Goal: Information Seeking & Learning: Learn about a topic

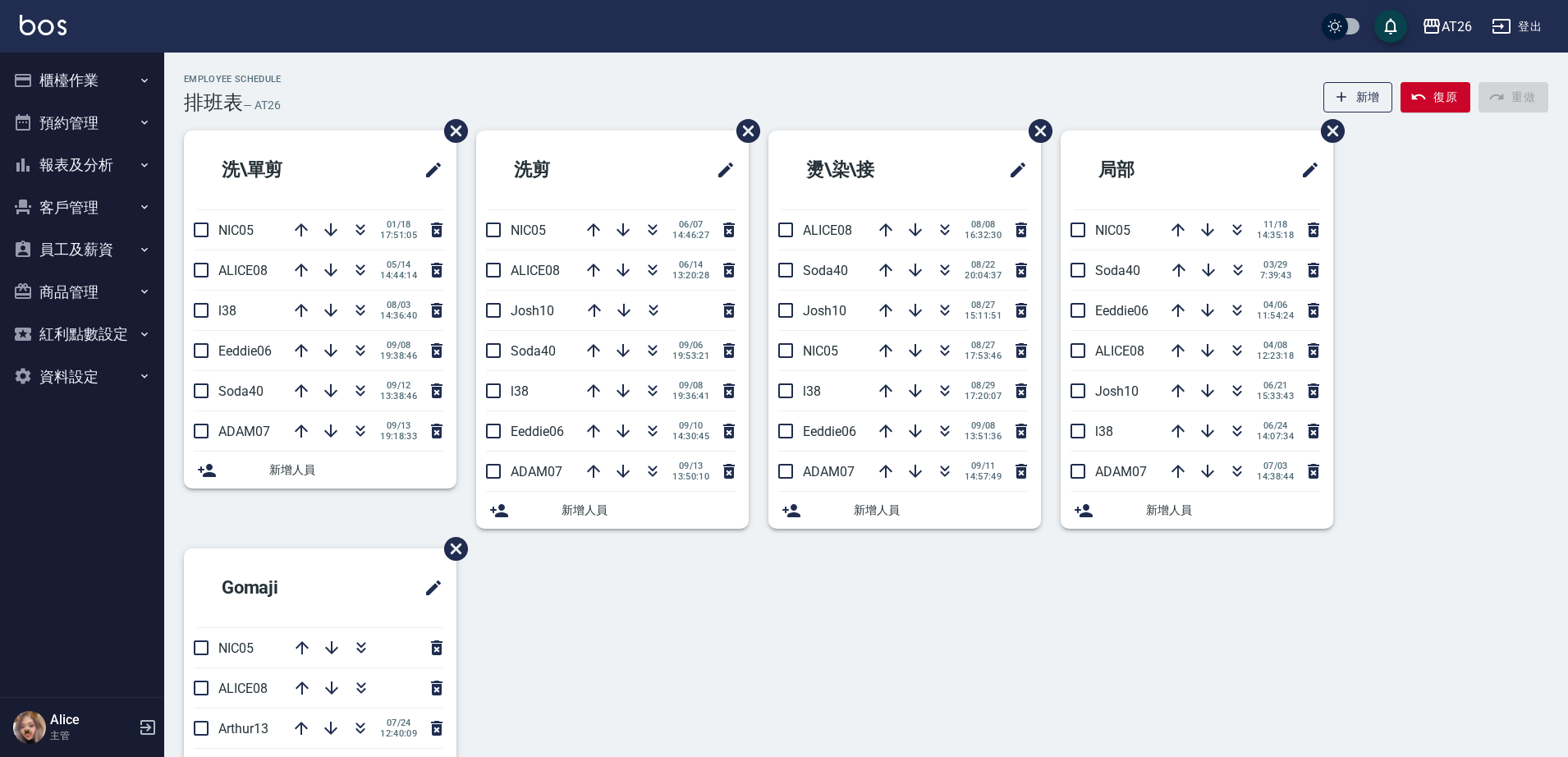
click at [124, 158] on button "報表及分析" at bounding box center [82, 165] width 151 height 43
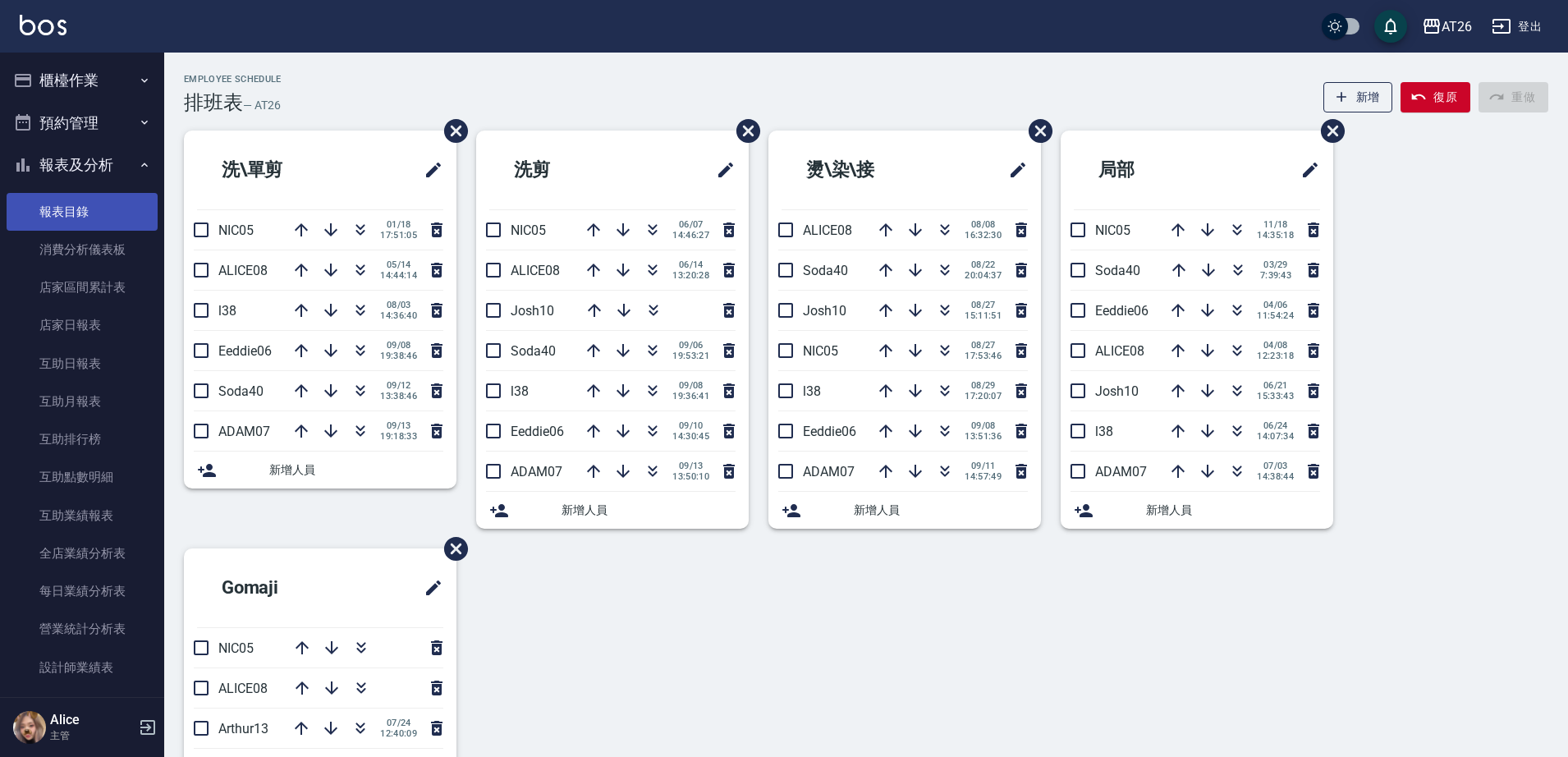
click at [86, 235] on link "消費分析儀表板" at bounding box center [82, 250] width 151 height 38
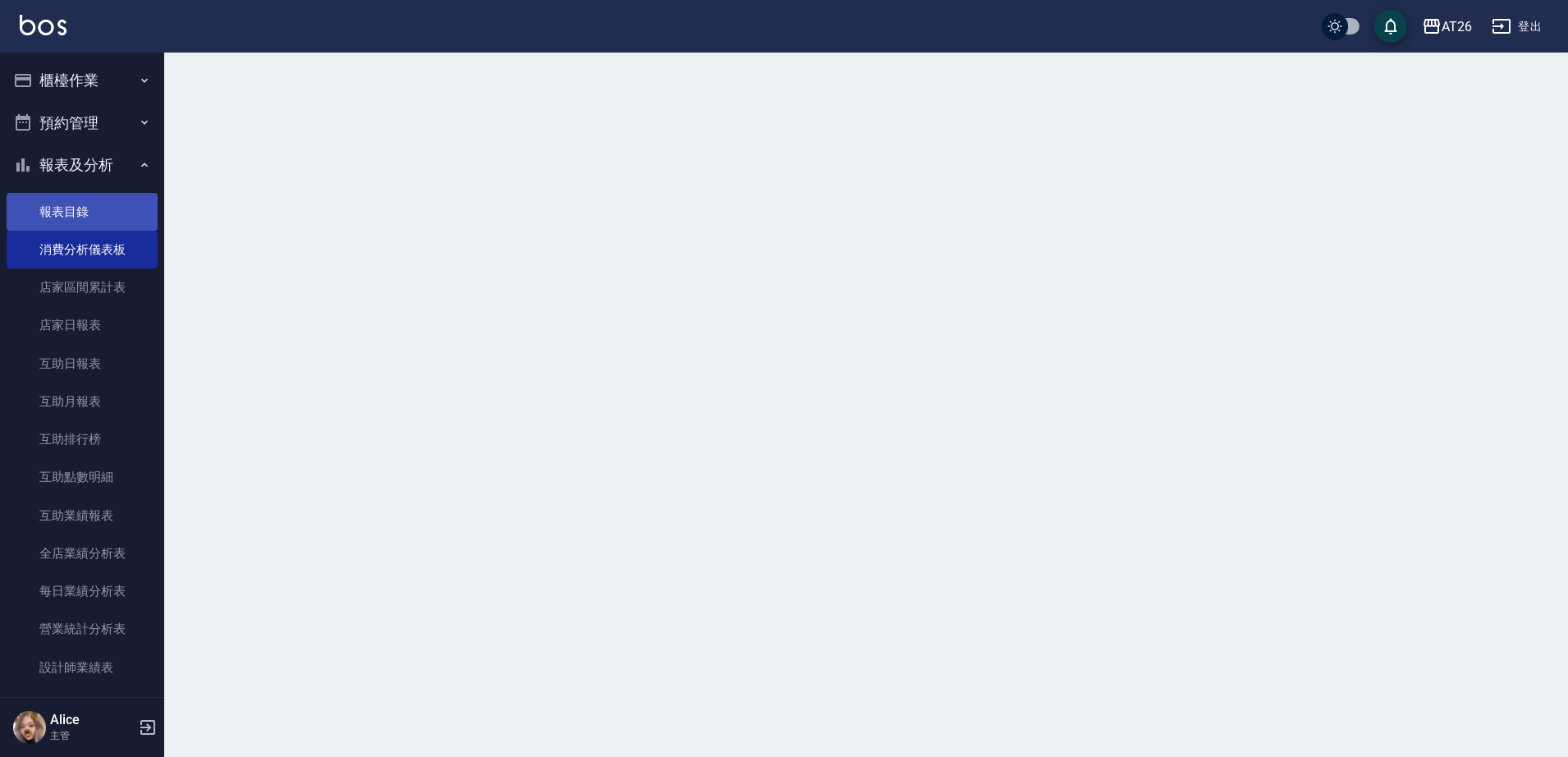
click at [94, 213] on link "報表目錄" at bounding box center [82, 211] width 151 height 38
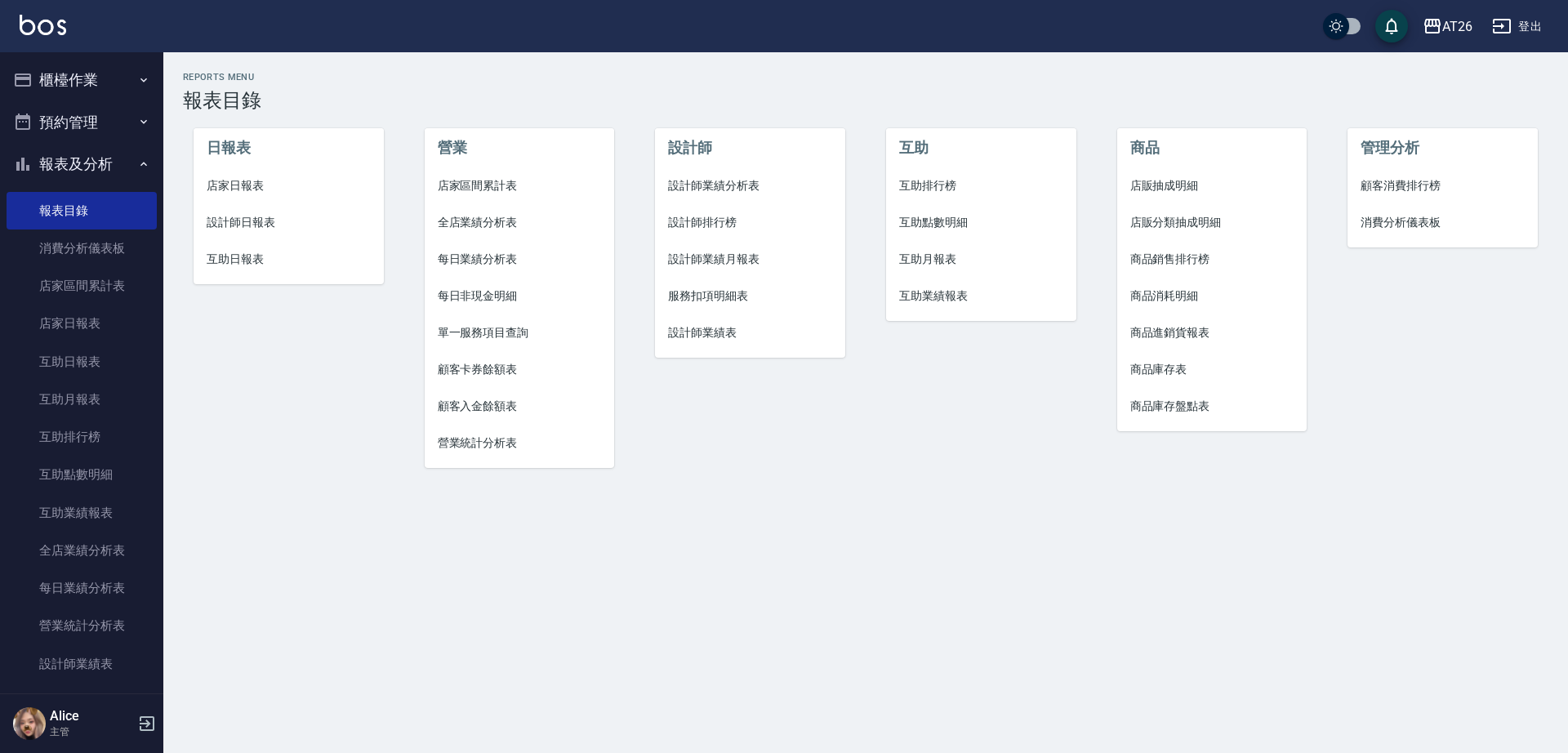
click at [707, 217] on span "設計師排行榜" at bounding box center [750, 222] width 164 height 17
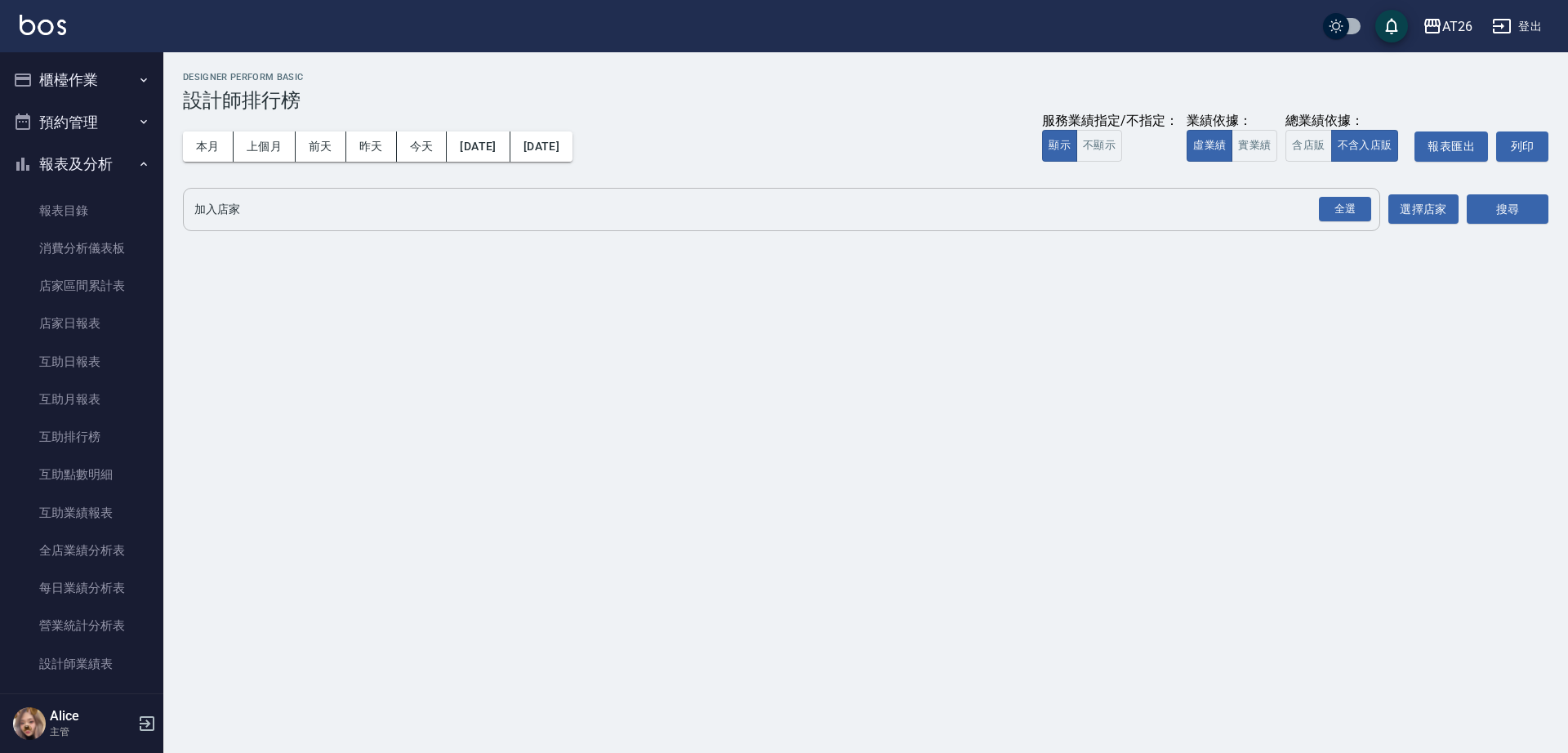
click at [769, 204] on input "加入店家" at bounding box center [769, 209] width 1158 height 28
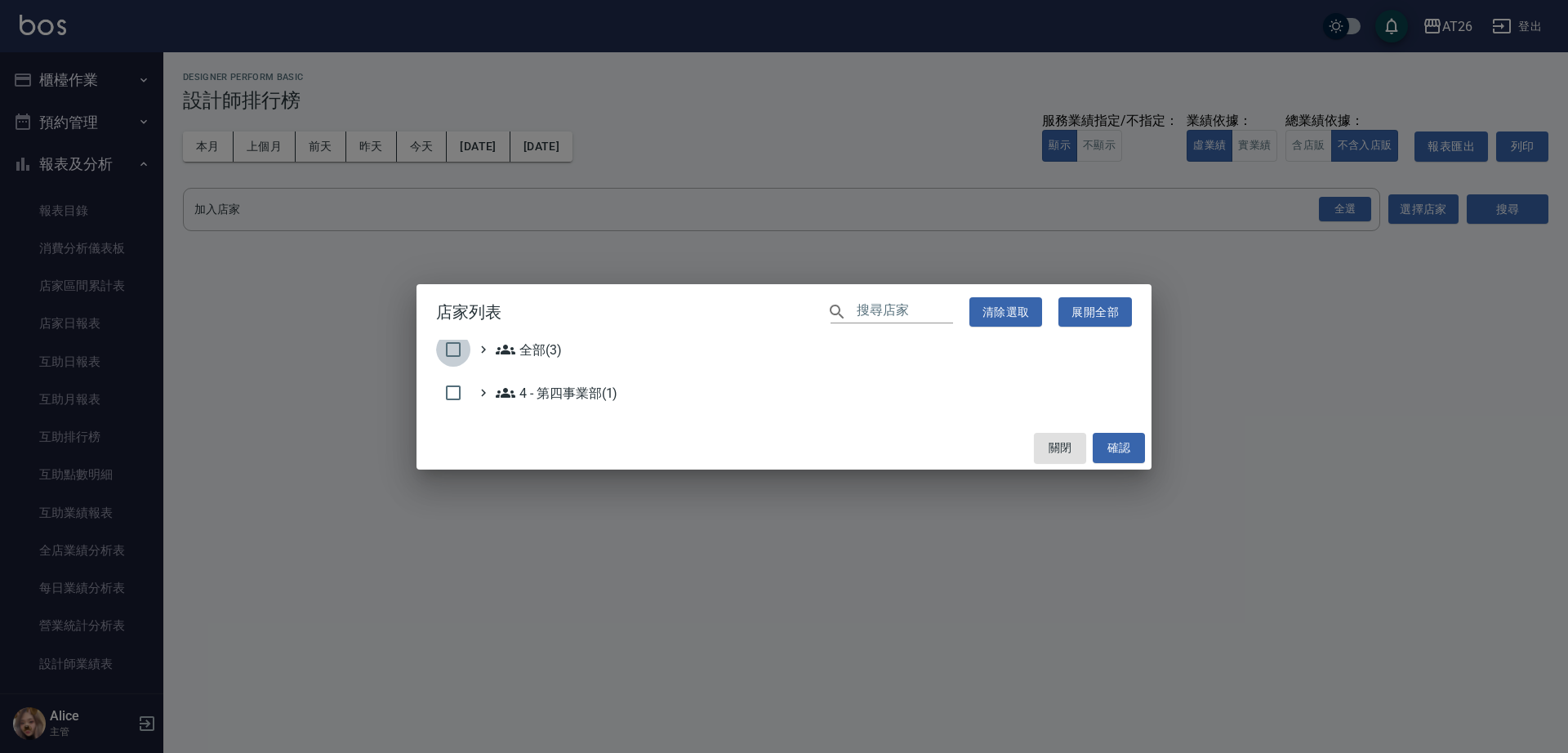
drag, startPoint x: 456, startPoint y: 351, endPoint x: 464, endPoint y: 350, distance: 8.1
click at [458, 351] on input "checkbox" at bounding box center [453, 349] width 34 height 34
checkbox input "true"
drag, startPoint x: 1108, startPoint y: 448, endPoint x: 1108, endPoint y: 465, distance: 17.0
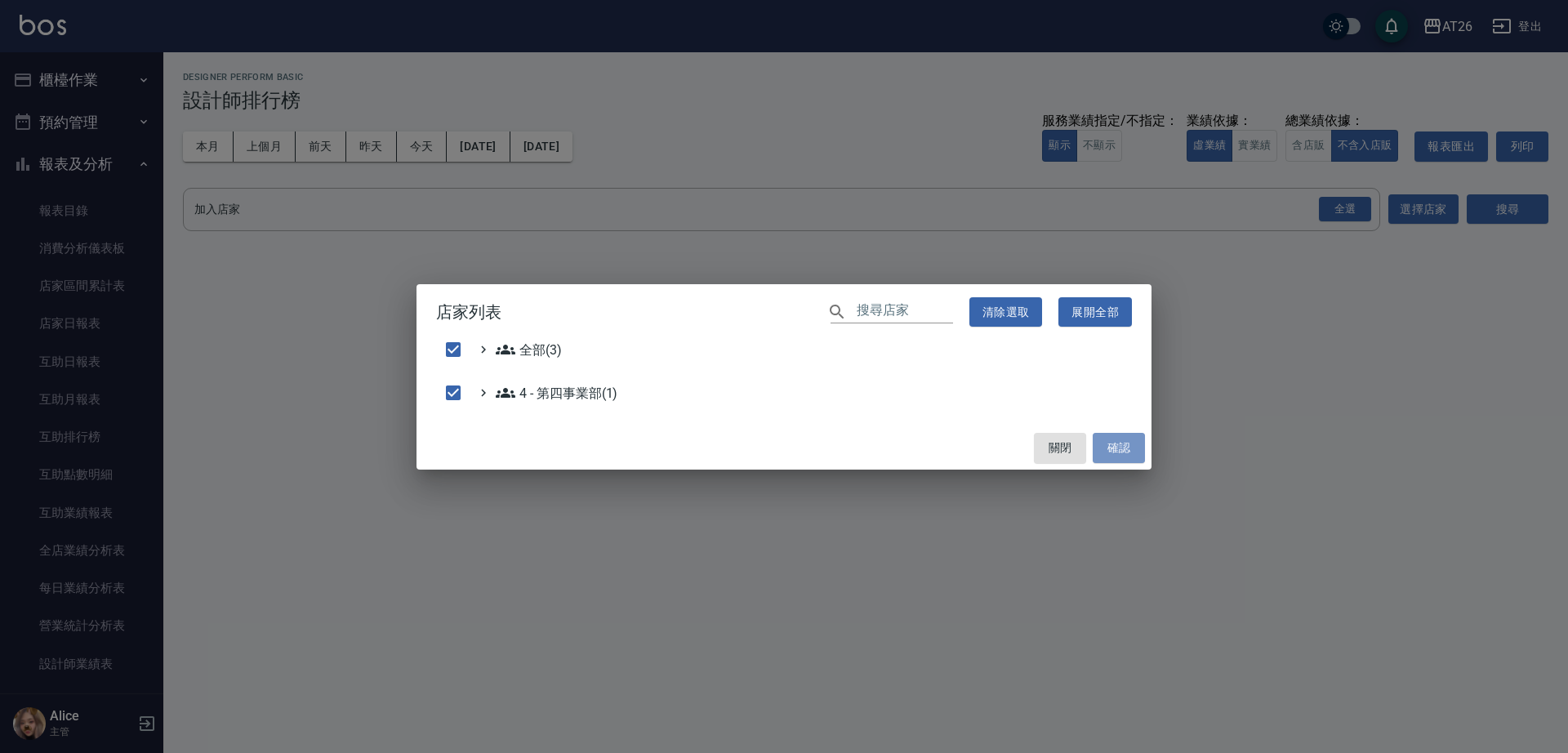
click at [1109, 448] on button "確認" at bounding box center [1118, 448] width 52 height 30
checkbox input "false"
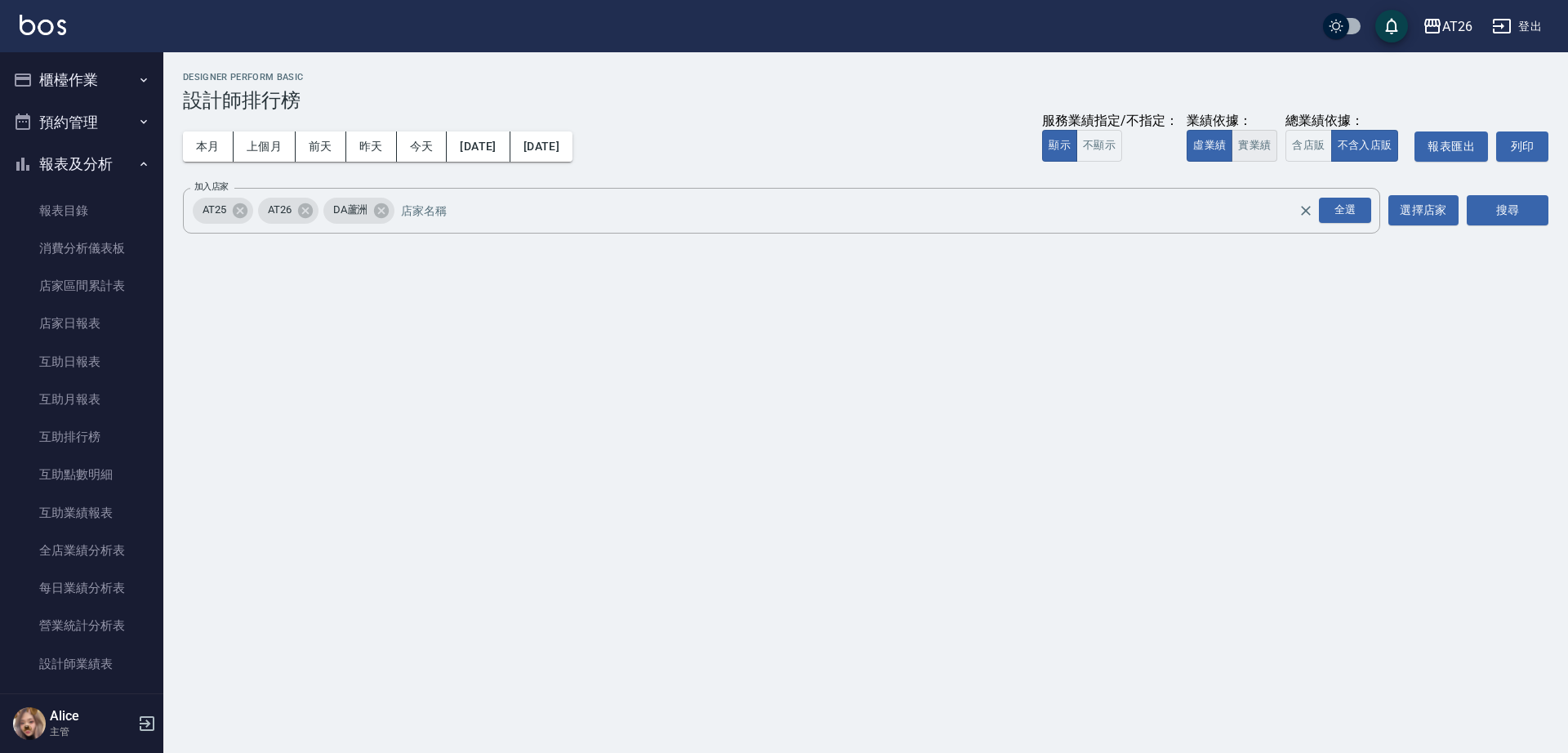
click at [1255, 142] on button "實業績" at bounding box center [1254, 146] width 46 height 32
click at [1318, 154] on button "含店販" at bounding box center [1308, 146] width 46 height 32
click at [376, 210] on icon at bounding box center [381, 210] width 18 height 18
click at [237, 210] on icon at bounding box center [239, 209] width 15 height 15
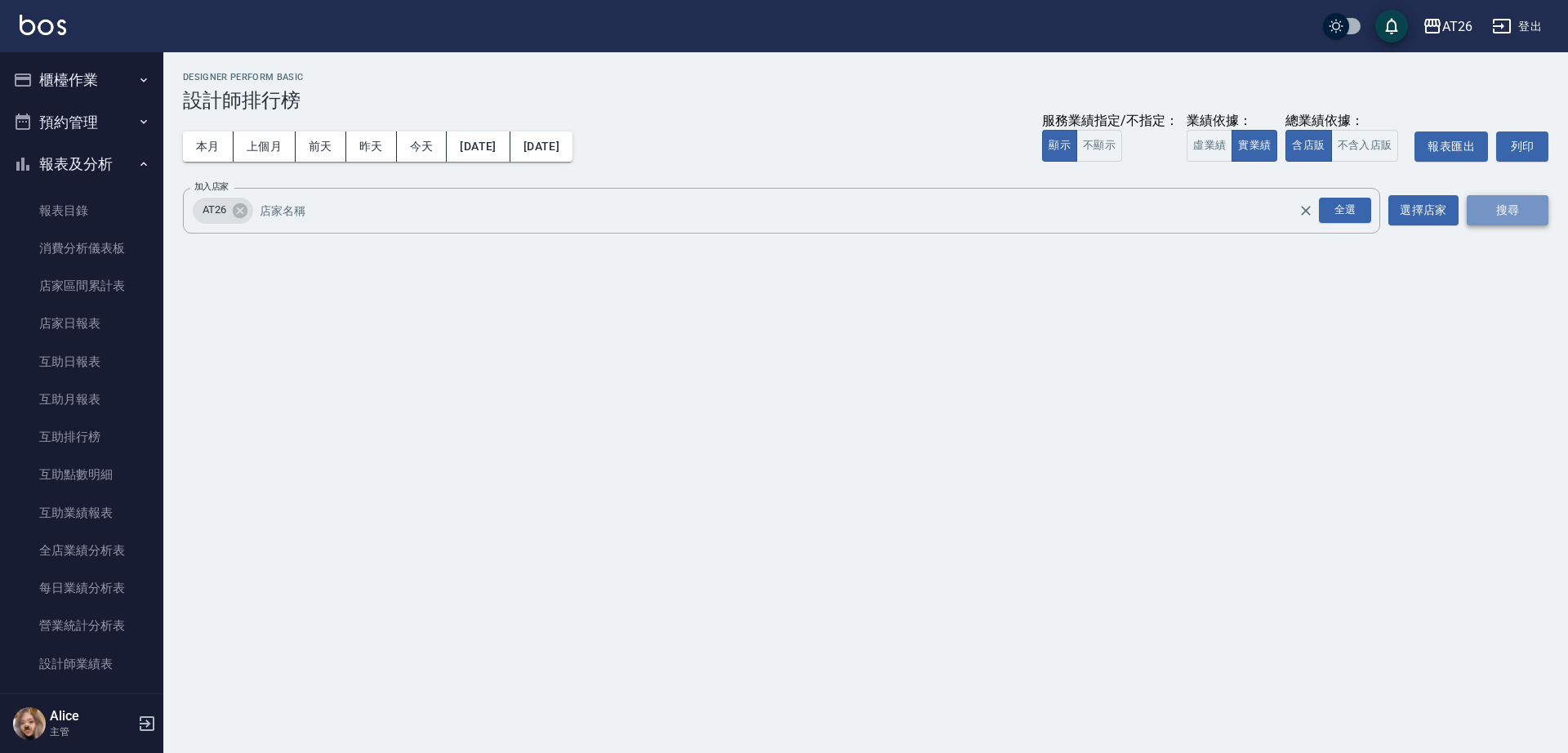
click at [1513, 215] on button "搜尋" at bounding box center [1507, 210] width 81 height 30
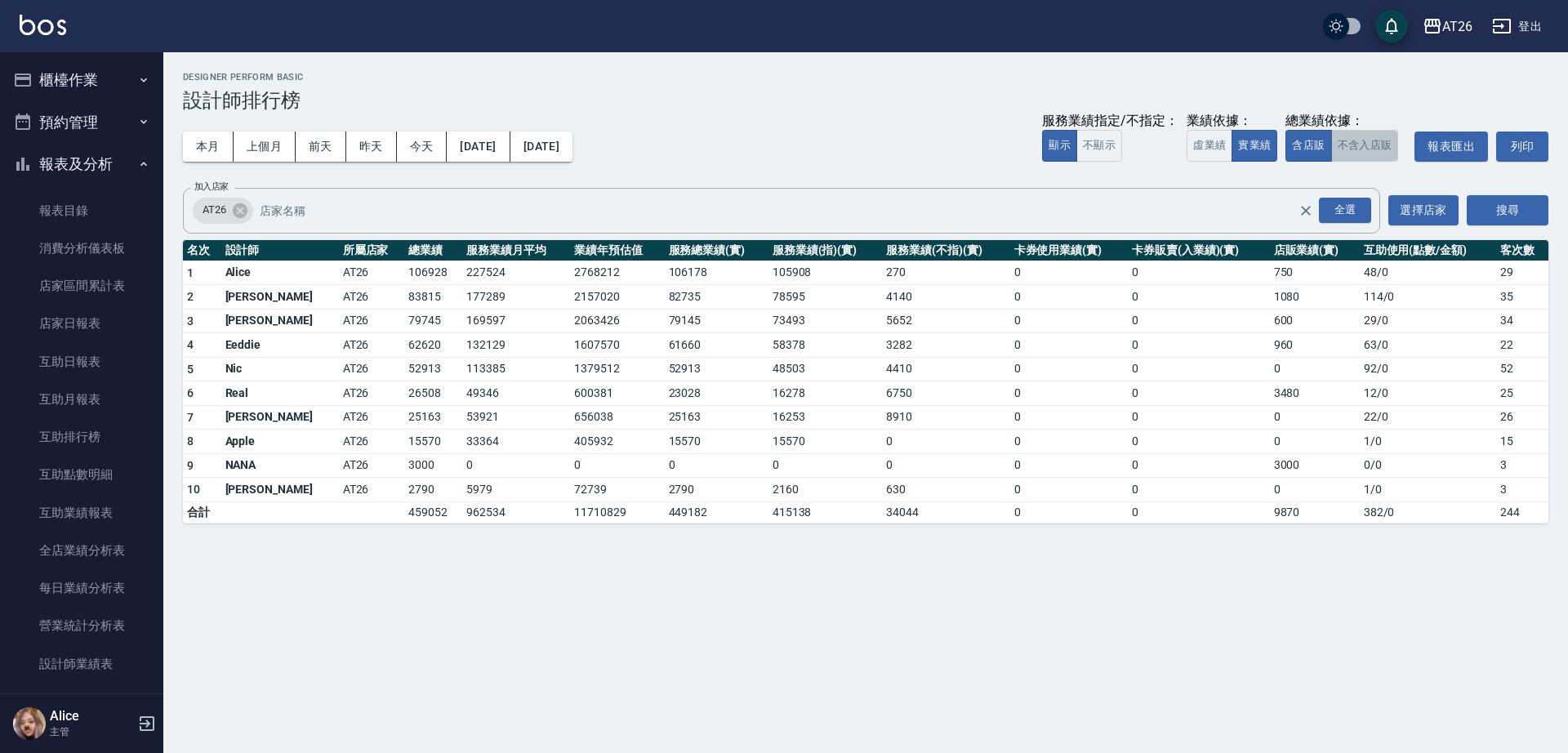
click at [1358, 149] on button "不含入店販" at bounding box center [1365, 146] width 68 height 32
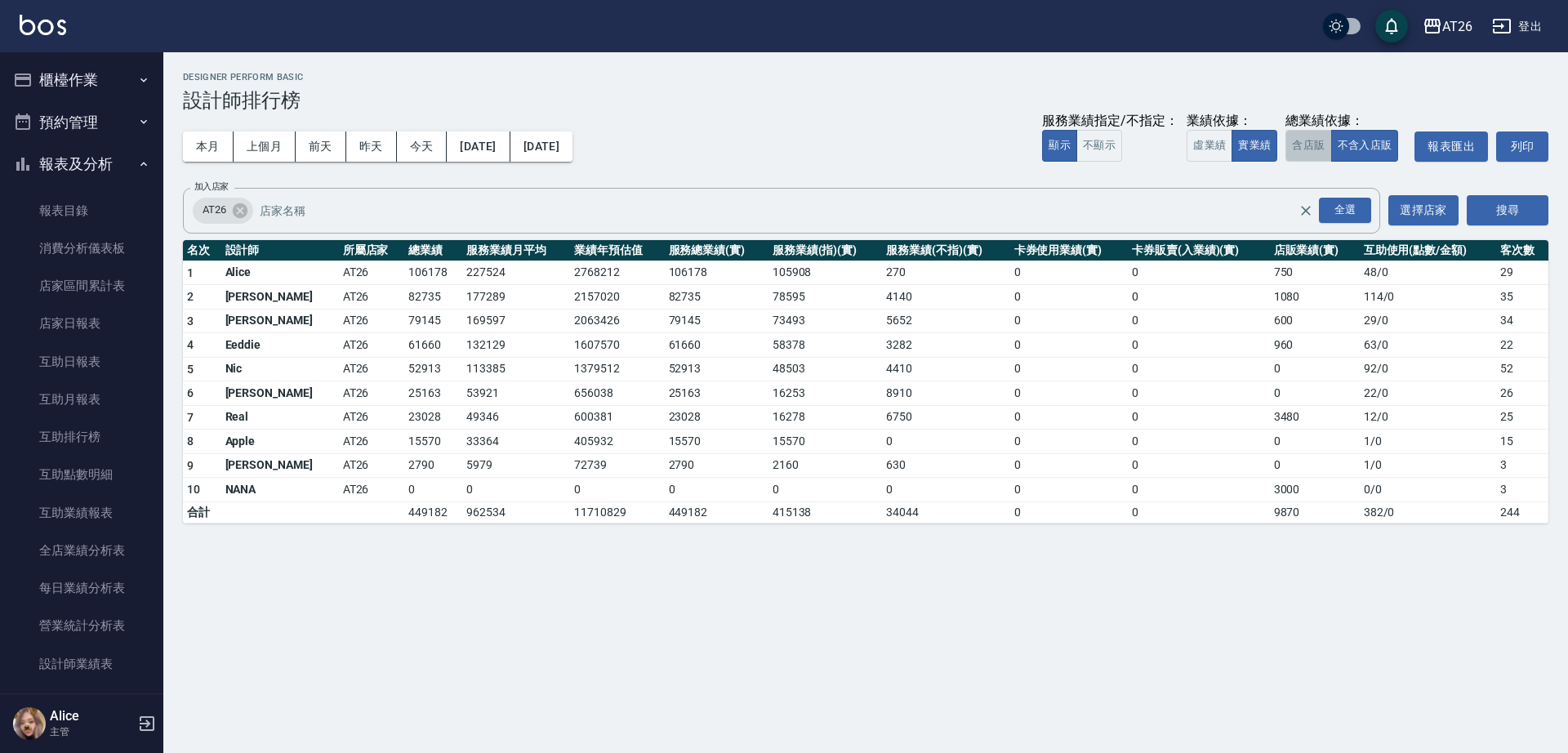
click at [1315, 161] on button "含店販" at bounding box center [1308, 146] width 46 height 32
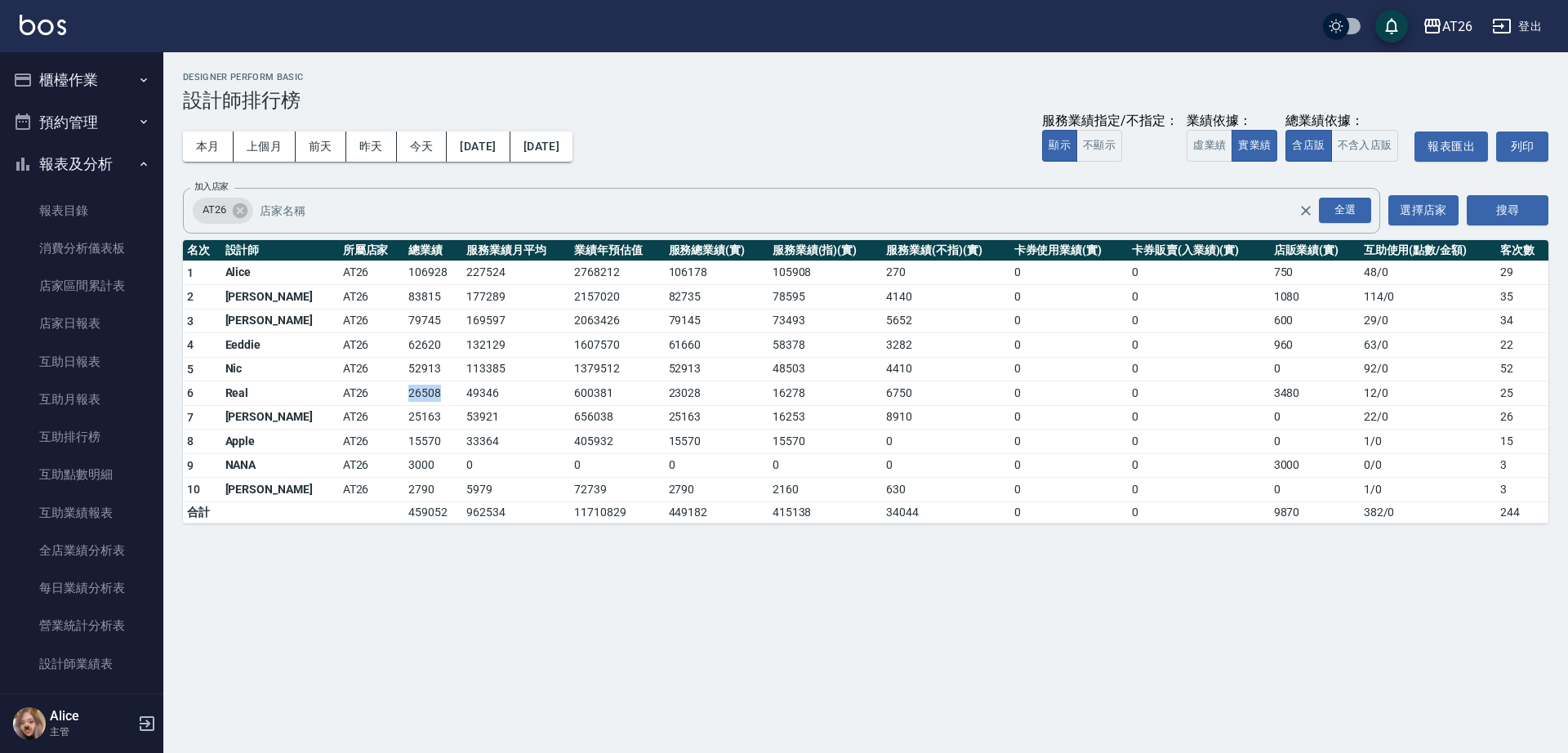
drag, startPoint x: 350, startPoint y: 393, endPoint x: 406, endPoint y: 391, distance: 56.0
click at [405, 393] on td "26508" at bounding box center [434, 394] width 58 height 25
drag, startPoint x: 1513, startPoint y: 393, endPoint x: 1493, endPoint y: 393, distance: 20.0
click at [1496, 393] on td "25" at bounding box center [1521, 394] width 52 height 25
